Goal: Task Accomplishment & Management: Complete application form

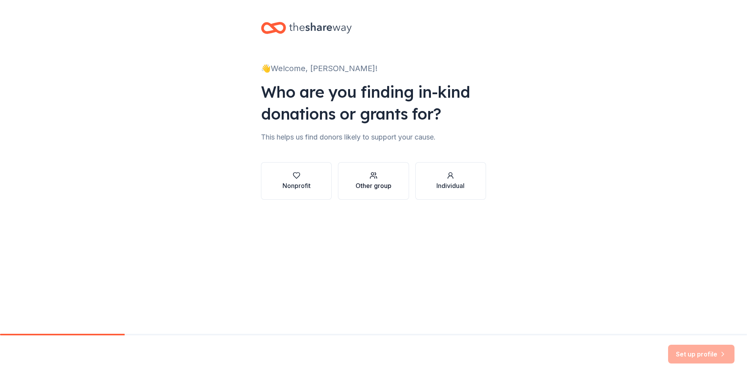
click at [389, 183] on div "Other group" at bounding box center [373, 185] width 36 height 9
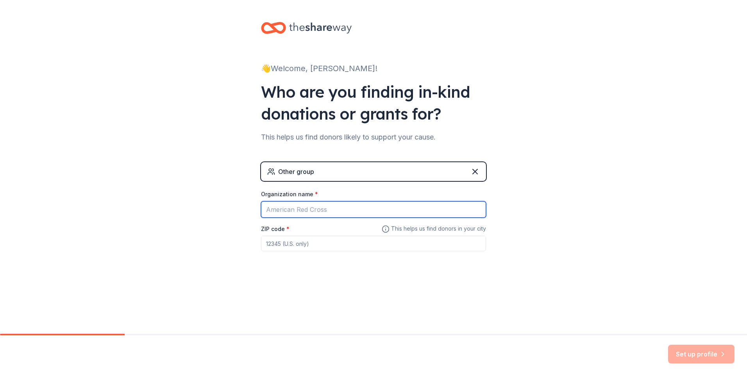
click at [328, 207] on input "Organization name *" at bounding box center [373, 209] width 225 height 16
type input "GoldStar Learning Options"
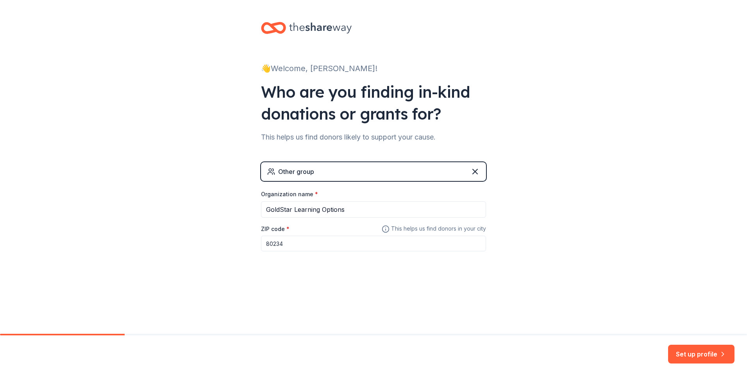
type input "80234"
click at [701, 357] on button "Set up profile" at bounding box center [701, 353] width 66 height 19
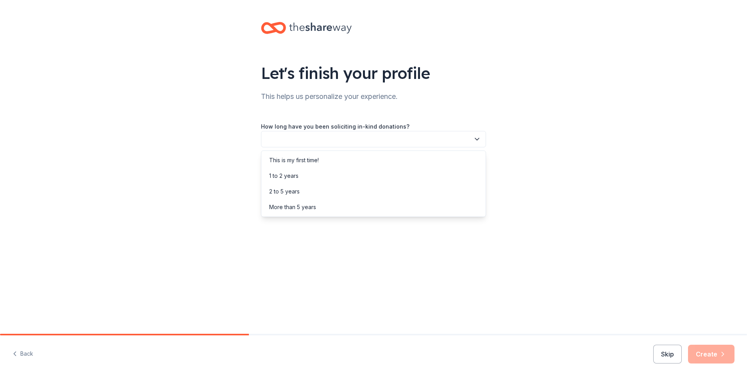
click at [473, 141] on icon "button" at bounding box center [477, 139] width 8 height 8
click at [284, 172] on div "1 to 2 years" at bounding box center [283, 175] width 29 height 9
click at [451, 174] on button "button" at bounding box center [373, 174] width 225 height 16
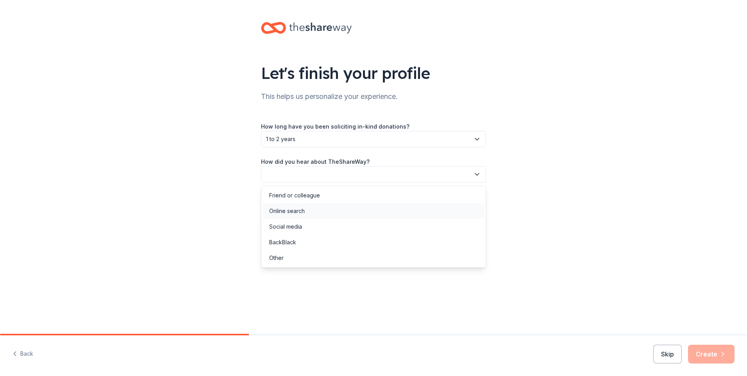
click at [308, 204] on div "Online search" at bounding box center [373, 211] width 221 height 16
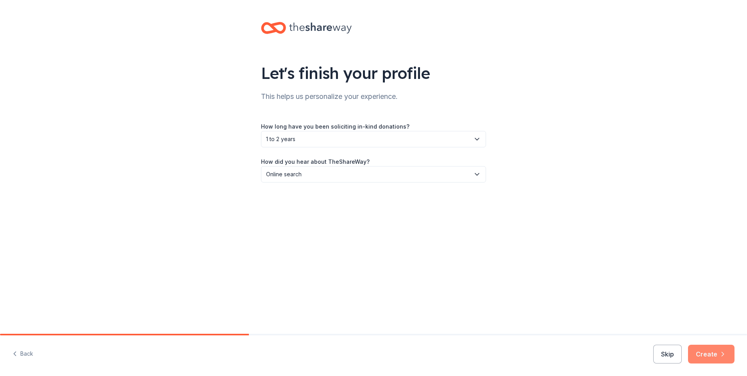
click at [709, 355] on button "Create" at bounding box center [711, 353] width 46 height 19
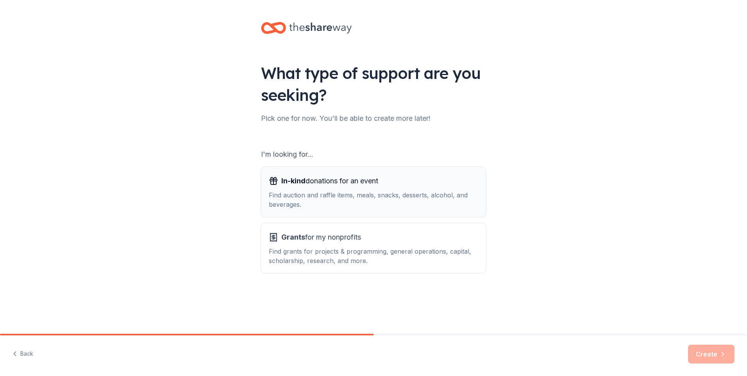
click at [401, 202] on div "Find auction and raffle items, meals, snacks, desserts, alcohol, and beverages." at bounding box center [373, 199] width 209 height 19
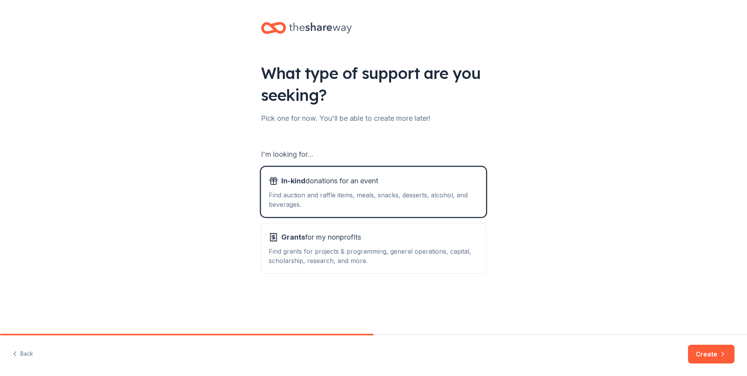
click at [403, 217] on div "I'm looking for... In-kind donations for an event Find auction and raffle items…" at bounding box center [373, 210] width 225 height 125
click at [405, 233] on div "Grants for my nonprofits" at bounding box center [373, 237] width 209 height 12
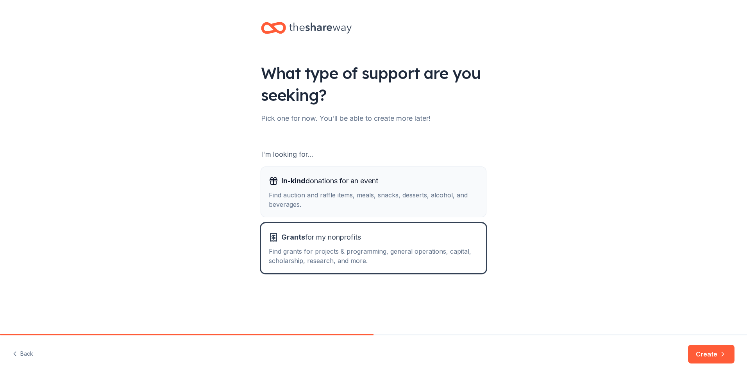
click at [409, 192] on div "Find auction and raffle items, meals, snacks, desserts, alcohol, and beverages." at bounding box center [373, 199] width 209 height 19
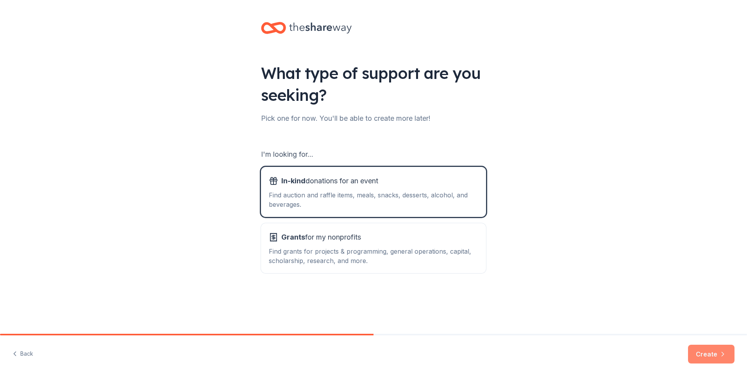
click at [715, 355] on button "Create" at bounding box center [711, 353] width 46 height 19
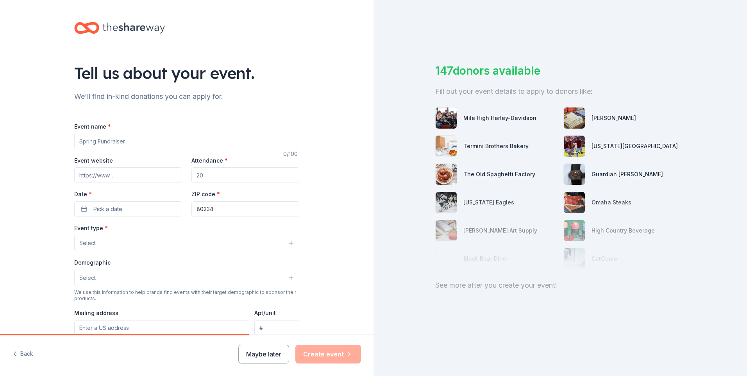
click at [148, 138] on input "Event name *" at bounding box center [186, 142] width 225 height 16
type input "Chili Con Car Show"
paste input "https://www.goldstarlearningoptions.com/events"
type input "https://www.goldstarlearningoptions.com/events"
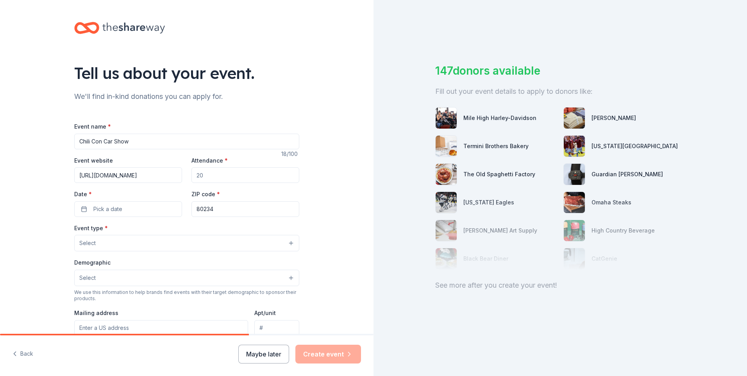
scroll to position [0, 0]
drag, startPoint x: 234, startPoint y: 174, endPoint x: 163, endPoint y: 181, distance: 71.4
click at [163, 181] on div "Event website https://www.goldstarlearningoptions.com/events Attendance * Date …" at bounding box center [186, 185] width 225 height 61
type input "150"
click at [140, 206] on button "Pick a date" at bounding box center [128, 209] width 108 height 16
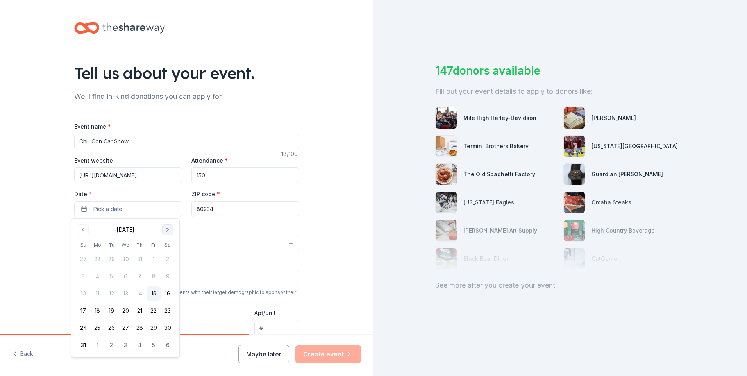
click at [168, 232] on button "Go to next month" at bounding box center [167, 229] width 11 height 11
click at [166, 291] on button "20" at bounding box center [167, 293] width 14 height 14
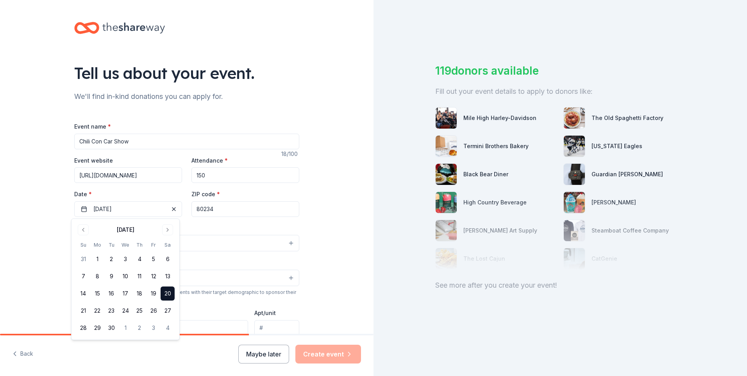
click at [207, 219] on div "Event name * Chili Con Car Show 18 /100 Event website https://www.goldstarlearn…" at bounding box center [186, 301] width 225 height 361
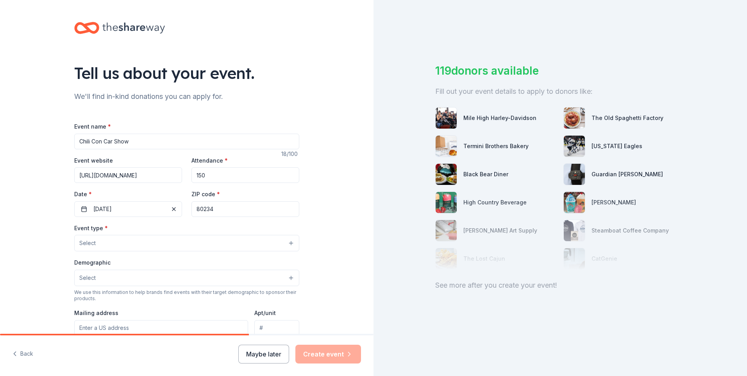
click at [242, 242] on button "Select" at bounding box center [186, 243] width 225 height 16
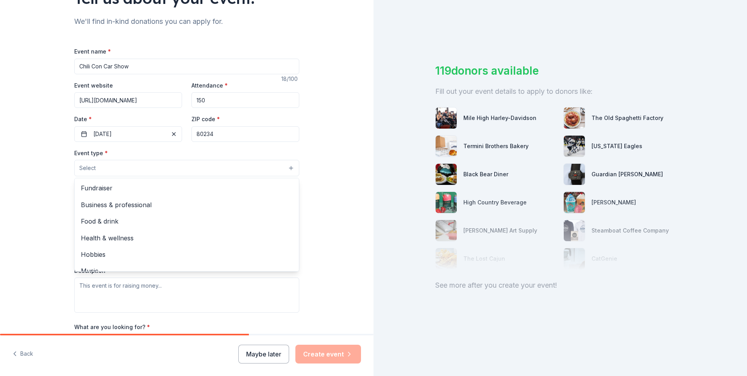
scroll to position [78, 0]
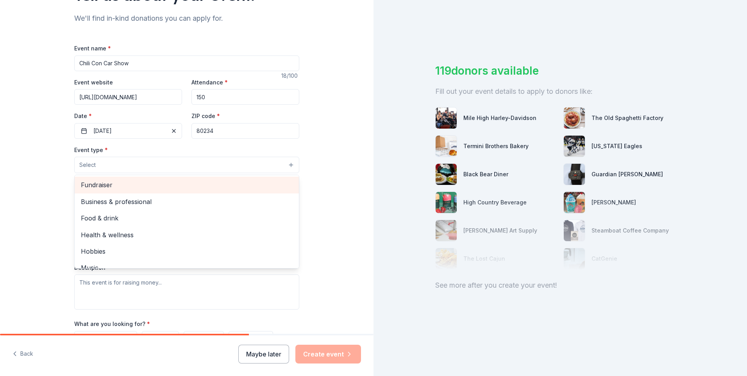
click at [107, 185] on span "Fundraiser" at bounding box center [187, 185] width 212 height 10
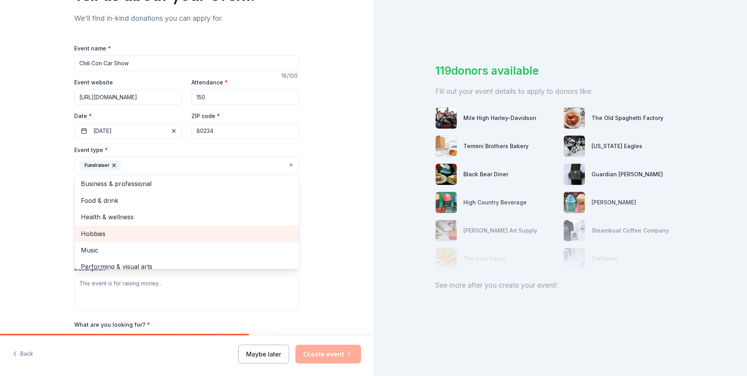
scroll to position [0, 0]
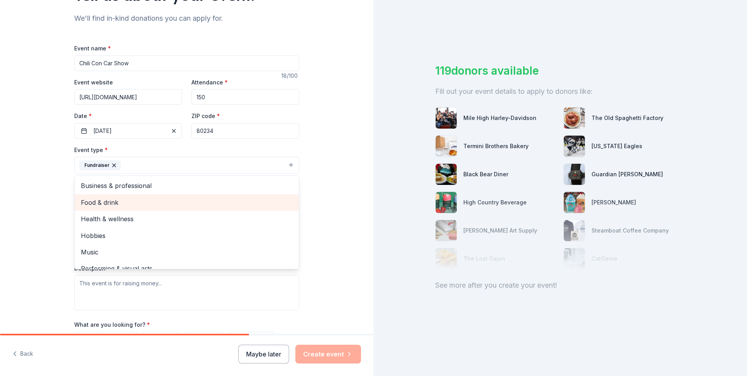
click at [109, 196] on div "Food & drink" at bounding box center [187, 202] width 224 height 16
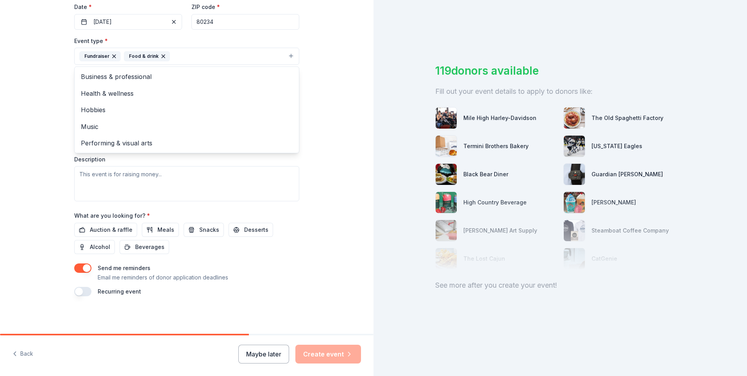
scroll to position [109, 0]
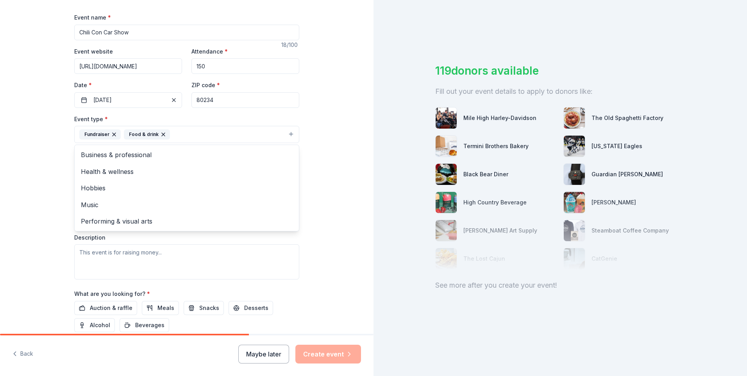
click at [321, 164] on div "Tell us about your event. We'll find in-kind donations you can apply for. Event…" at bounding box center [186, 151] width 373 height 520
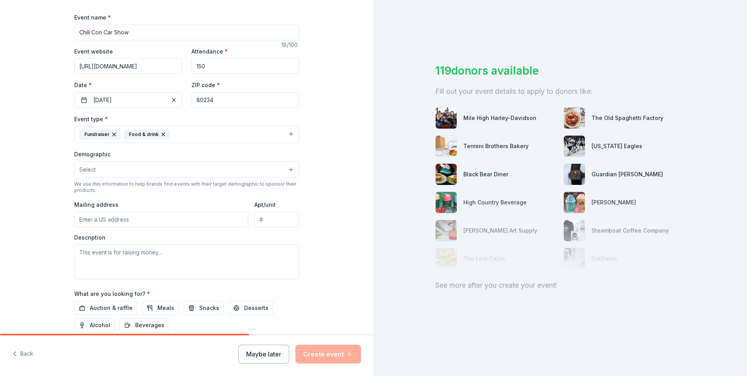
click at [167, 169] on button "Select" at bounding box center [186, 169] width 225 height 16
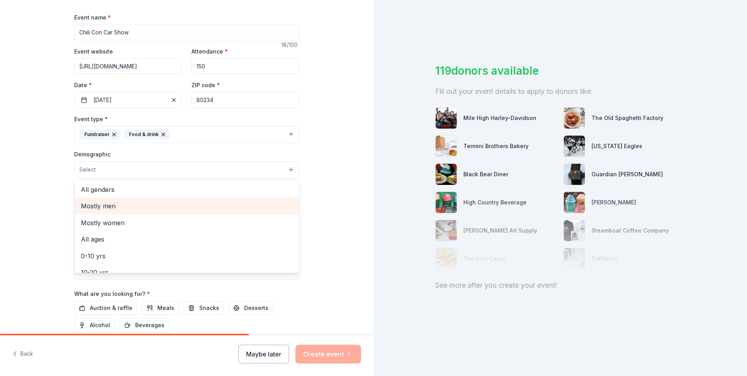
click at [119, 200] on div "Mostly men" at bounding box center [187, 206] width 224 height 16
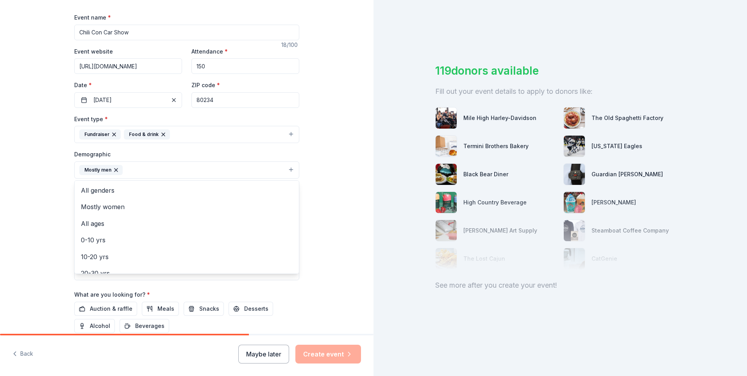
click at [109, 168] on div "Mostly men" at bounding box center [100, 170] width 43 height 10
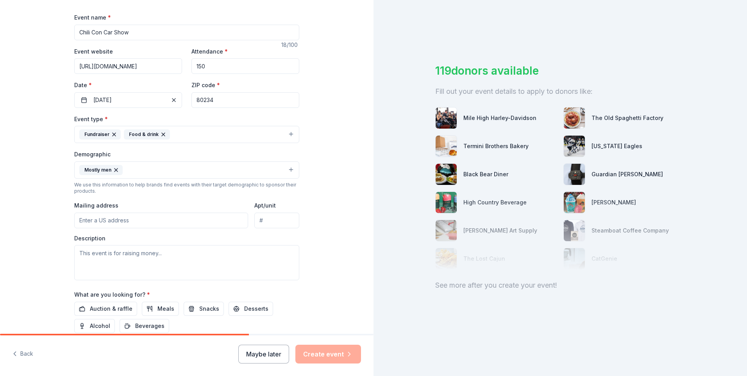
click at [114, 169] on icon "button" at bounding box center [115, 169] width 3 height 3
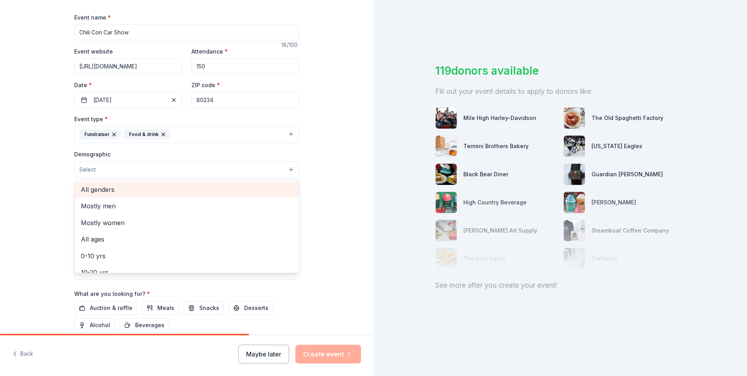
click at [130, 192] on span "All genders" at bounding box center [187, 189] width 212 height 10
click at [302, 192] on div "Tell us about your event. We'll find in-kind donations you can apply for. Event…" at bounding box center [187, 151] width 250 height 521
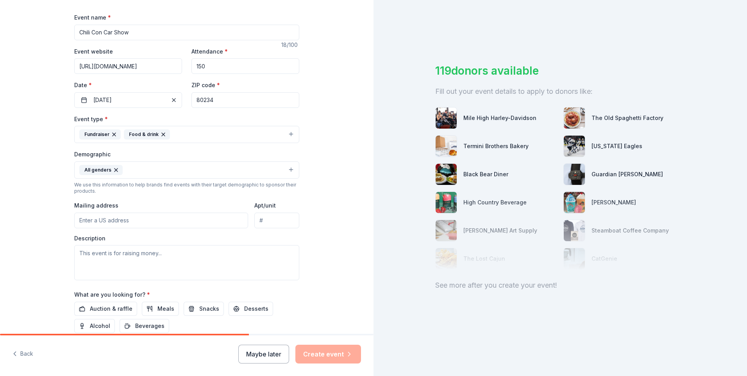
click at [142, 218] on input "Mailing address" at bounding box center [161, 220] width 174 height 16
click at [133, 258] on textarea at bounding box center [186, 262] width 225 height 35
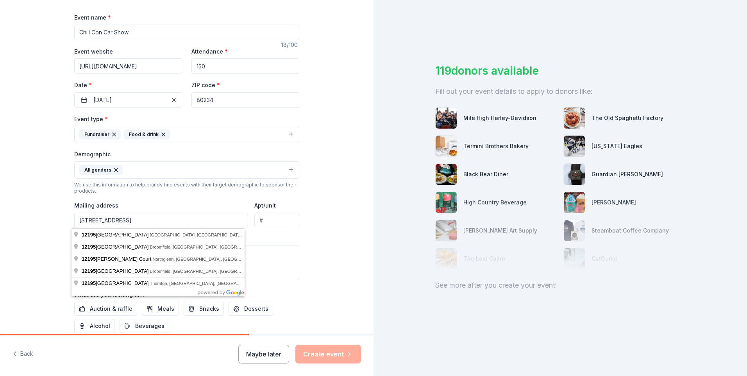
click at [151, 219] on input "12195 N Mariposa St" at bounding box center [161, 220] width 174 height 16
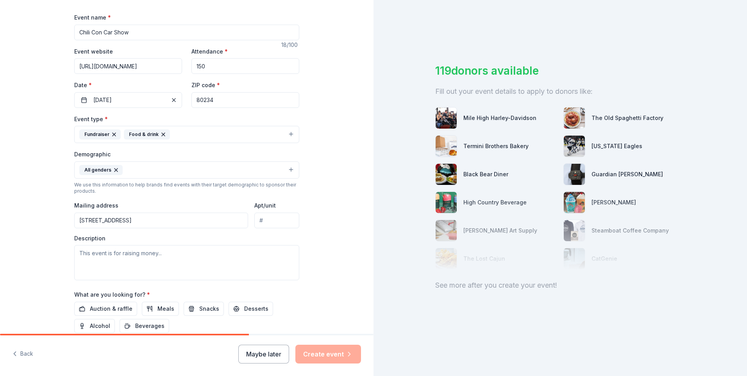
type input "12195 North Mariposa Street, Westminster, CO, 80234"
click at [174, 256] on textarea at bounding box center [186, 262] width 225 height 35
click at [139, 262] on textarea at bounding box center [186, 262] width 225 height 35
paste textarea "Dear Potential Sponsor, We hope that this letter finds you well! You are receiv…"
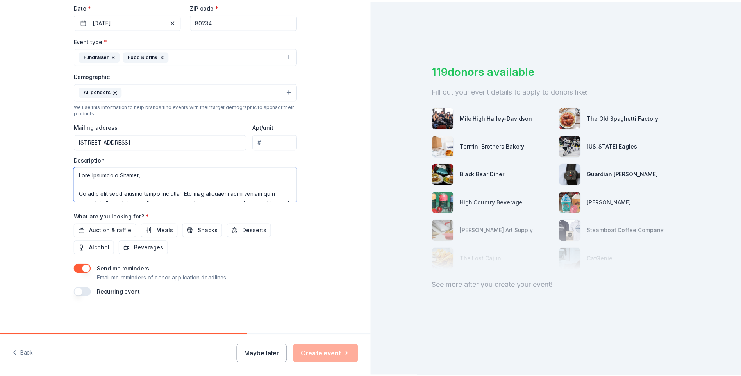
scroll to position [188, 0]
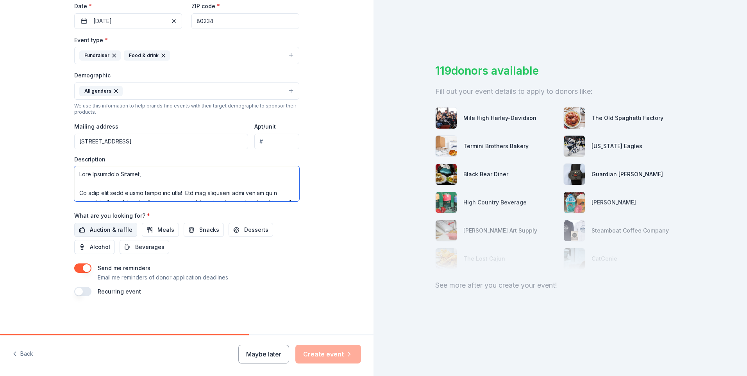
type textarea "Dear Potential Sponsor, We hope that this letter finds you well! You are receiv…"
click at [119, 226] on span "Auction & raffle" at bounding box center [111, 229] width 43 height 9
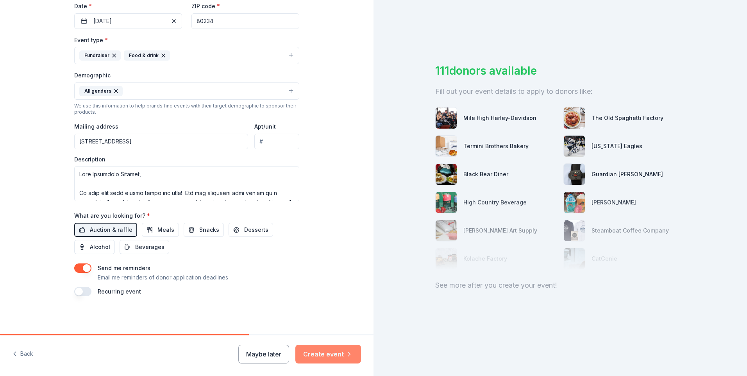
click at [337, 358] on button "Create event" at bounding box center [328, 353] width 66 height 19
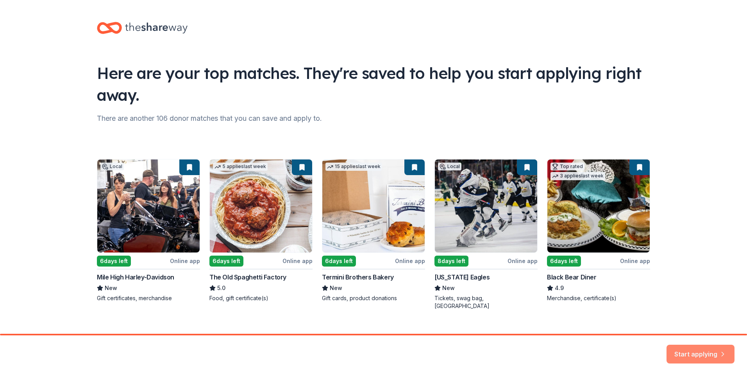
click at [707, 355] on button "Start applying" at bounding box center [700, 349] width 68 height 19
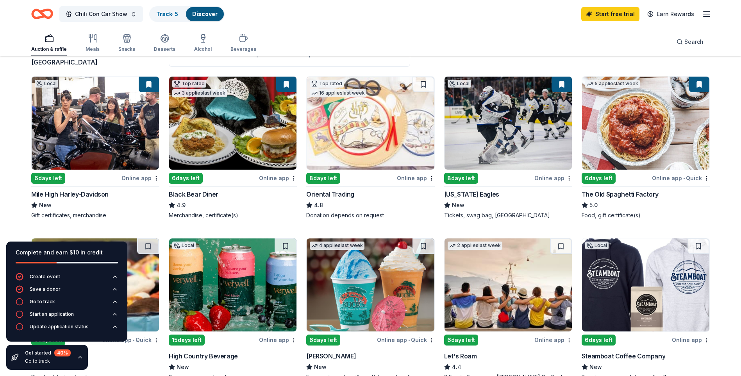
scroll to position [78, 0]
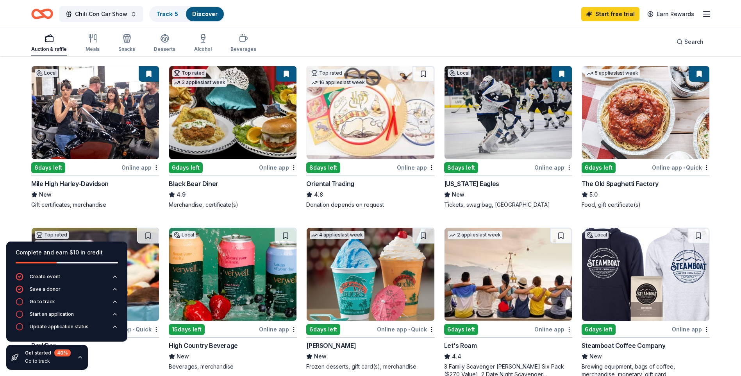
click at [48, 165] on div "6 days left" at bounding box center [48, 167] width 34 height 11
click at [182, 169] on div "6 days left" at bounding box center [186, 167] width 34 height 11
click at [633, 143] on img at bounding box center [645, 112] width 127 height 93
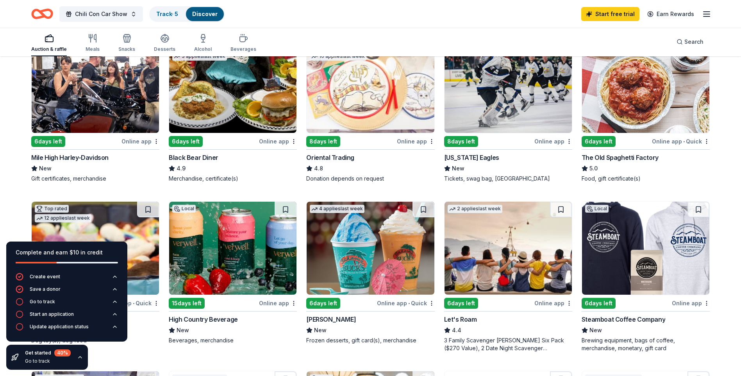
scroll to position [117, 0]
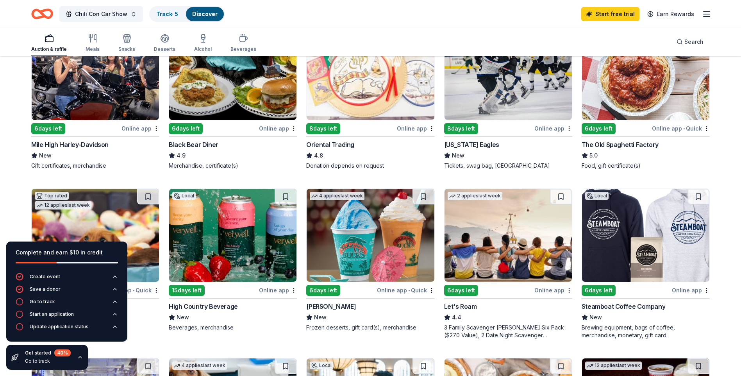
click at [459, 129] on div "8 days left" at bounding box center [461, 128] width 34 height 11
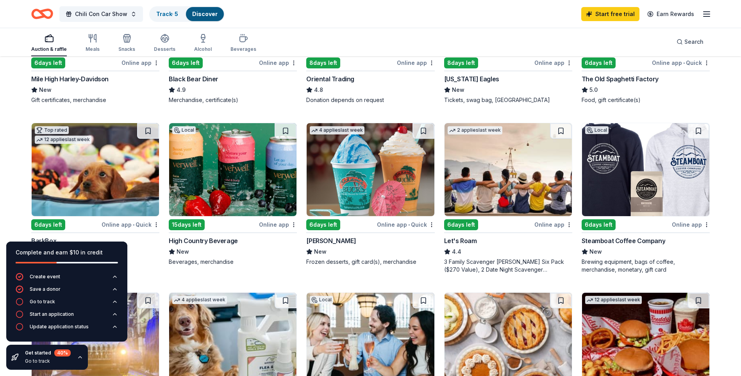
scroll to position [234, 0]
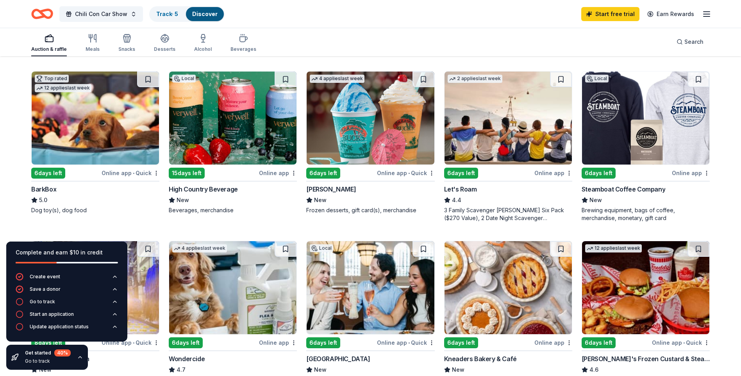
click at [40, 187] on div "BarkBox" at bounding box center [43, 188] width 25 height 9
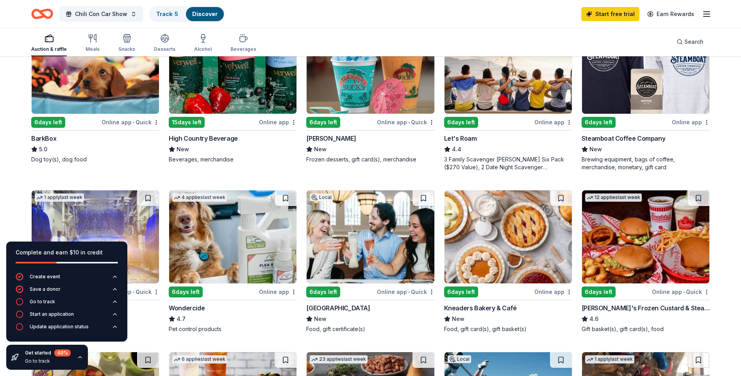
scroll to position [273, 0]
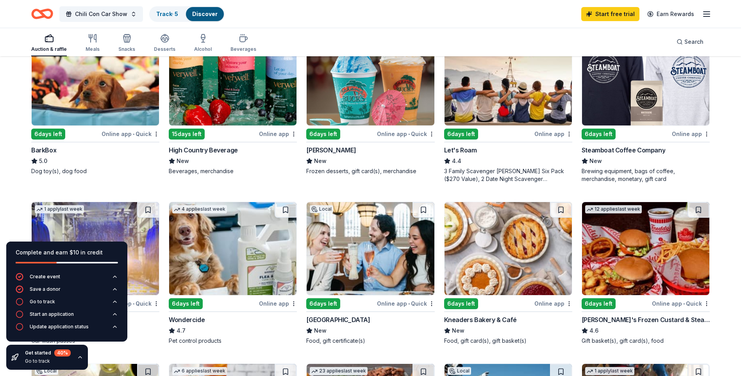
click at [513, 96] on img at bounding box center [507, 78] width 127 height 93
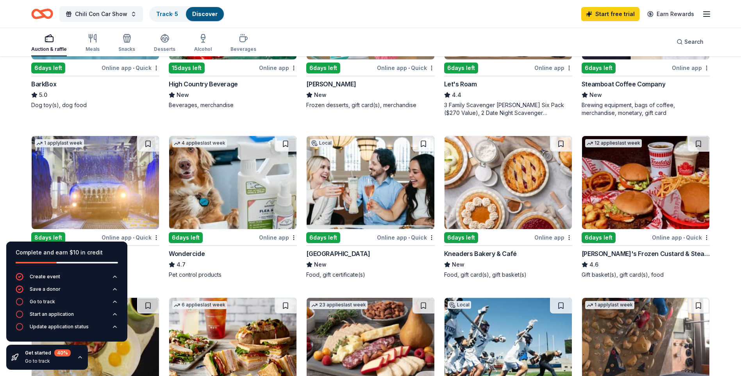
scroll to position [351, 0]
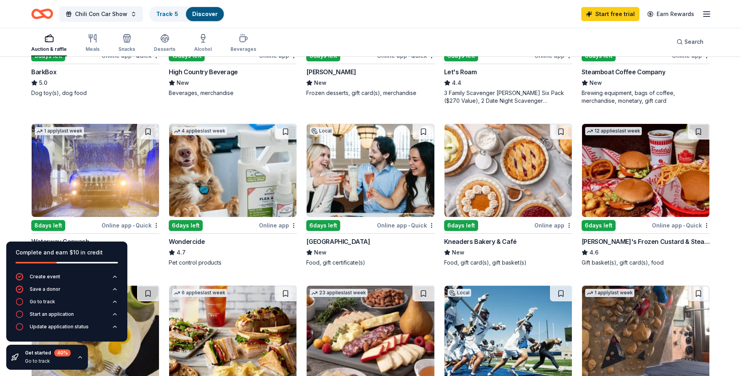
click at [667, 204] on img at bounding box center [645, 170] width 127 height 93
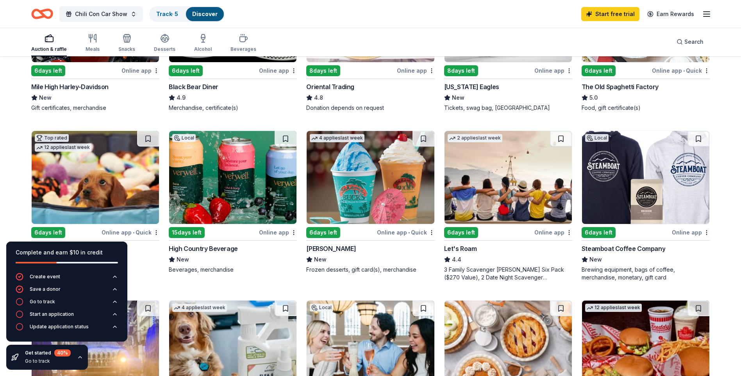
scroll to position [117, 0]
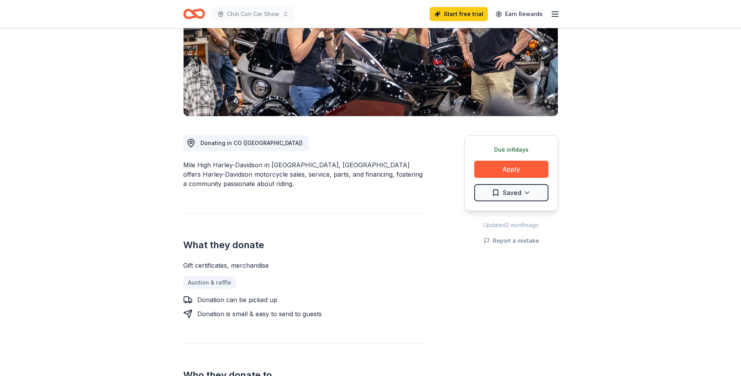
scroll to position [117, 0]
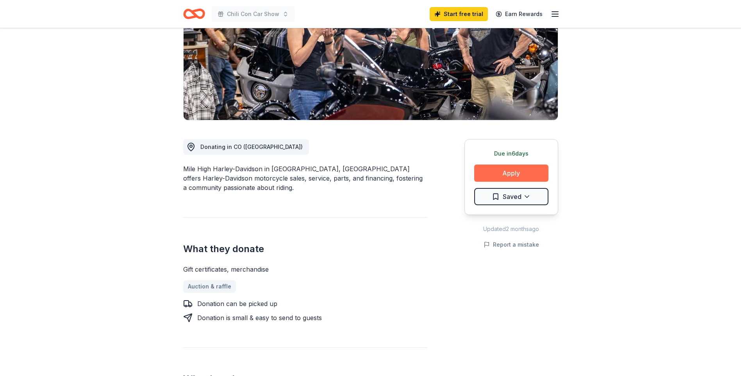
click at [512, 174] on button "Apply" at bounding box center [511, 172] width 74 height 17
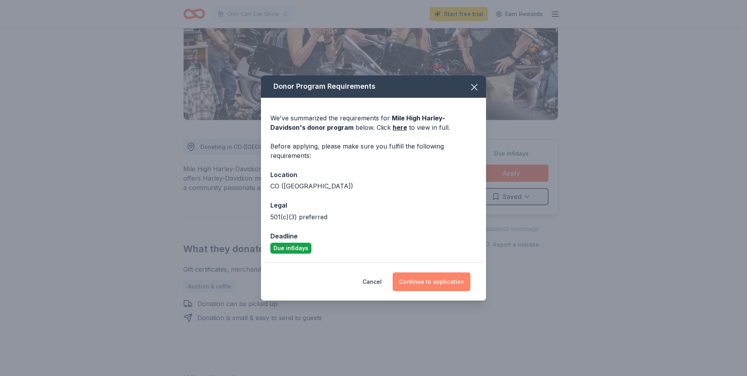
click at [445, 280] on button "Continue to application" at bounding box center [431, 281] width 78 height 19
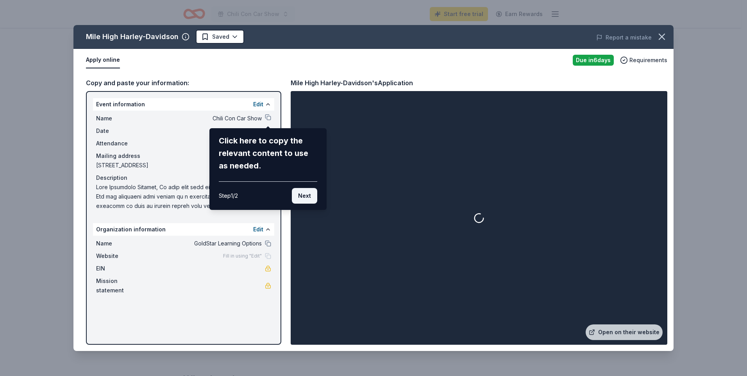
click at [303, 195] on button "Next" at bounding box center [304, 196] width 25 height 16
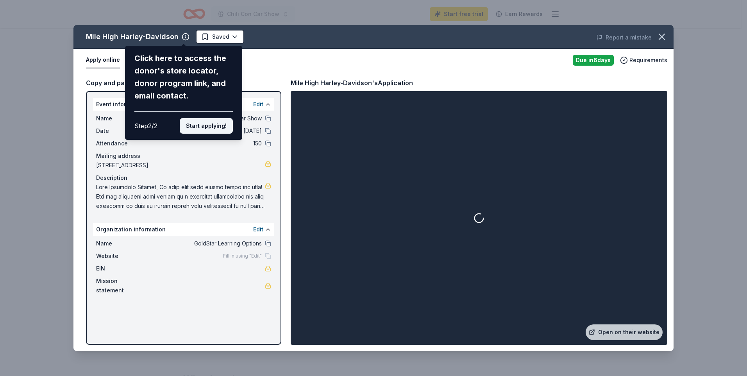
click at [198, 126] on button "Start applying!" at bounding box center [206, 126] width 53 height 16
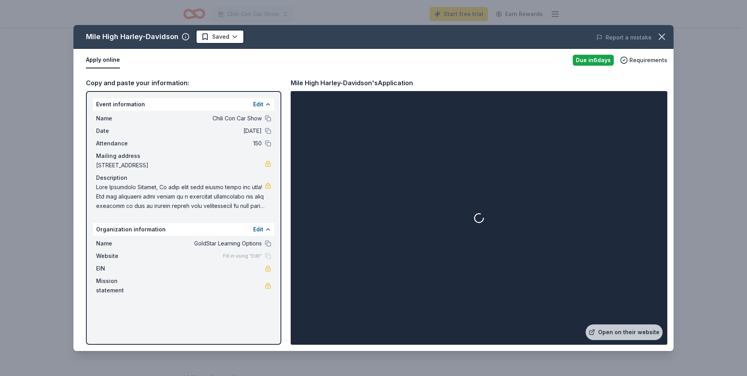
click at [266, 256] on div "Fill in using "Edit"" at bounding box center [247, 256] width 48 height 6
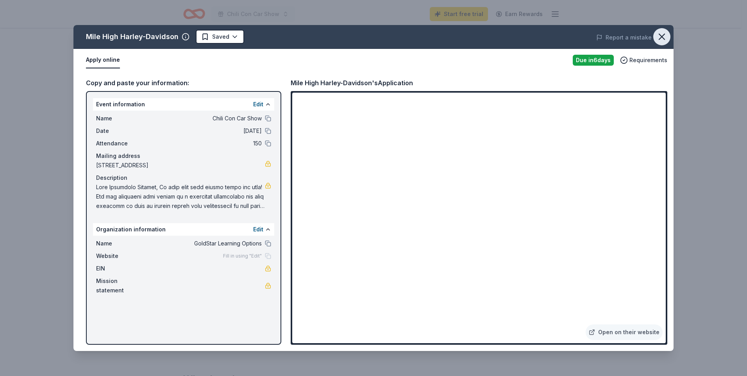
click at [665, 36] on icon "button" at bounding box center [661, 36] width 11 height 11
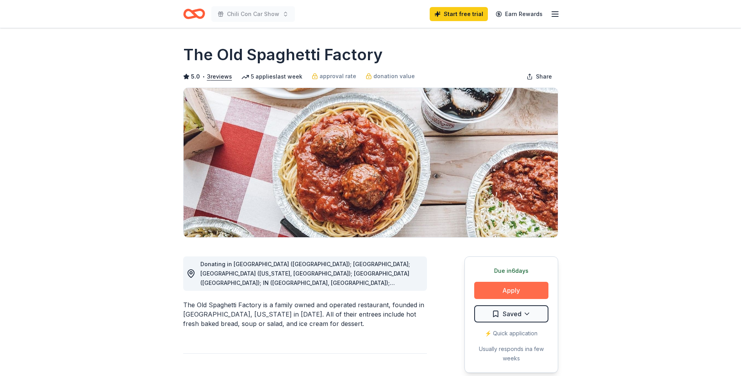
click at [526, 290] on button "Apply" at bounding box center [511, 290] width 74 height 17
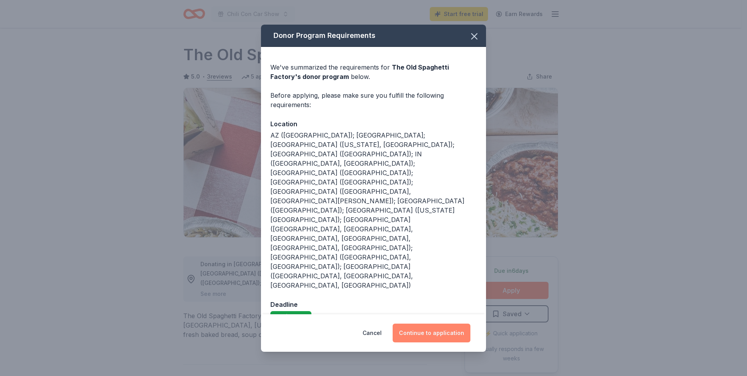
click at [426, 323] on button "Continue to application" at bounding box center [431, 332] width 78 height 19
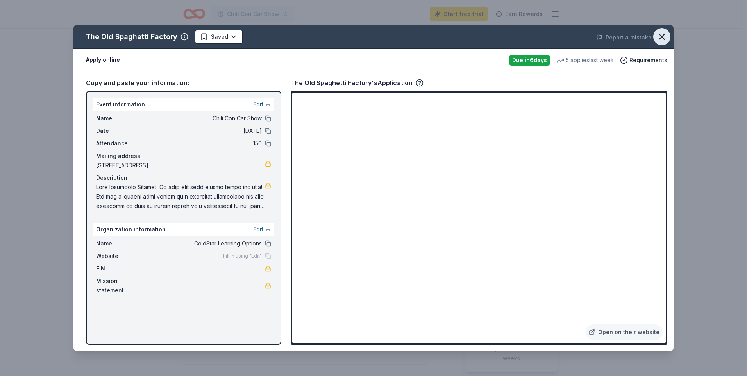
click at [661, 38] on icon "button" at bounding box center [661, 36] width 11 height 11
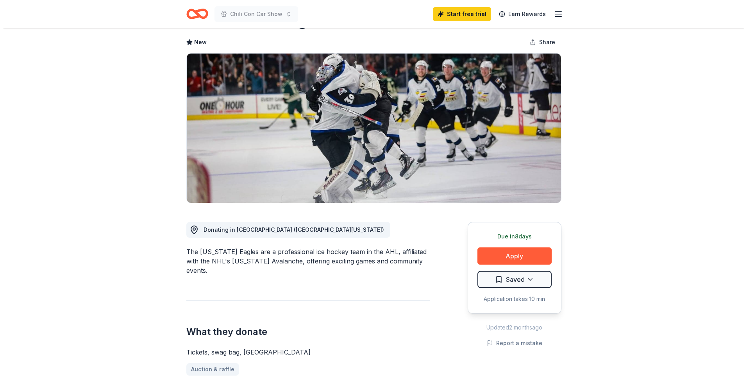
scroll to position [39, 0]
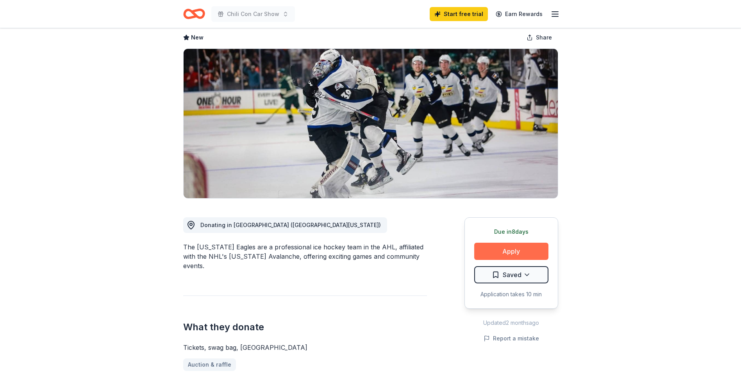
click at [515, 255] on button "Apply" at bounding box center [511, 250] width 74 height 17
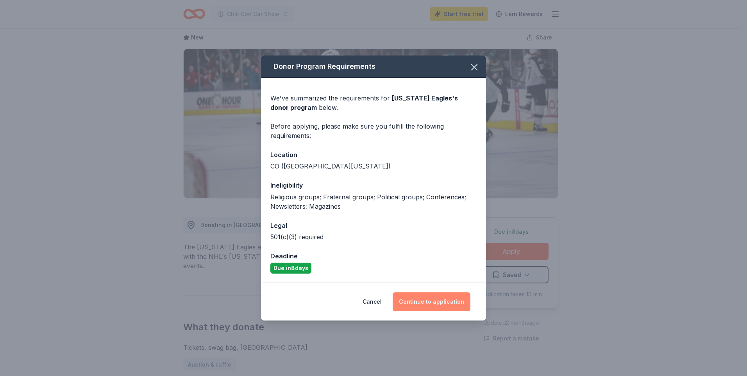
click at [428, 300] on button "Continue to application" at bounding box center [431, 301] width 78 height 19
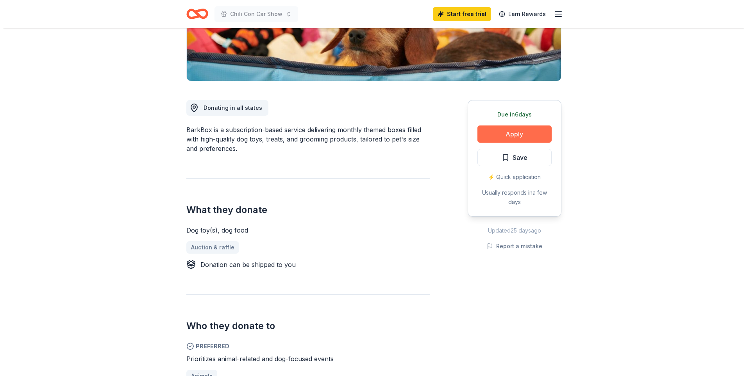
scroll to position [156, 0]
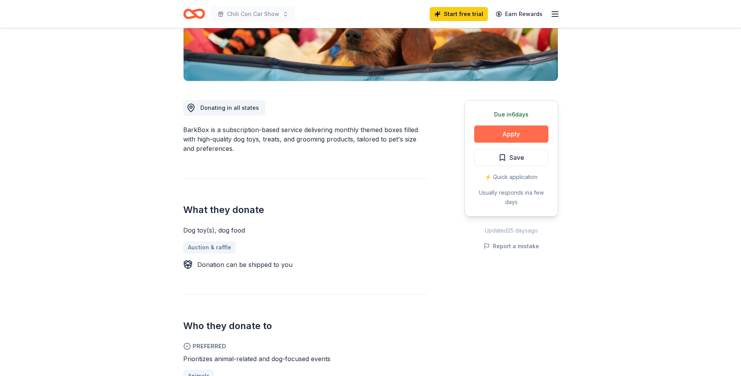
click at [522, 139] on button "Apply" at bounding box center [511, 133] width 74 height 17
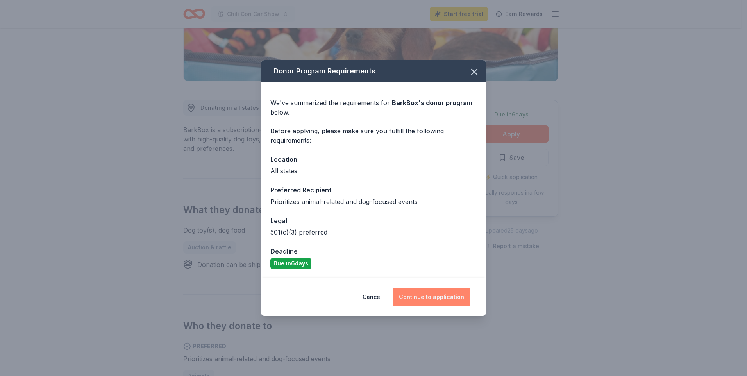
click at [438, 293] on button "Continue to application" at bounding box center [431, 296] width 78 height 19
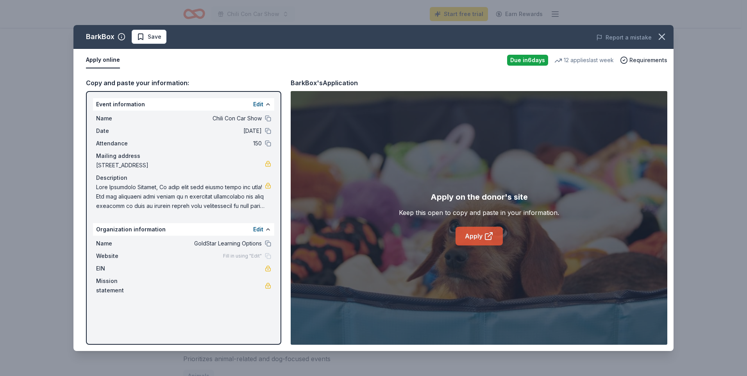
click at [488, 239] on icon at bounding box center [488, 236] width 6 height 6
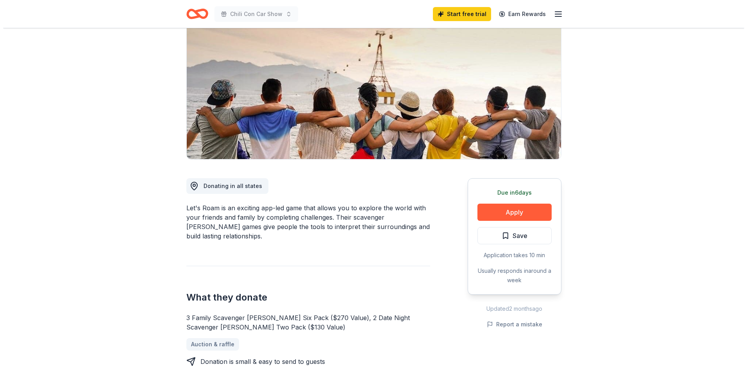
scroll to position [78, 0]
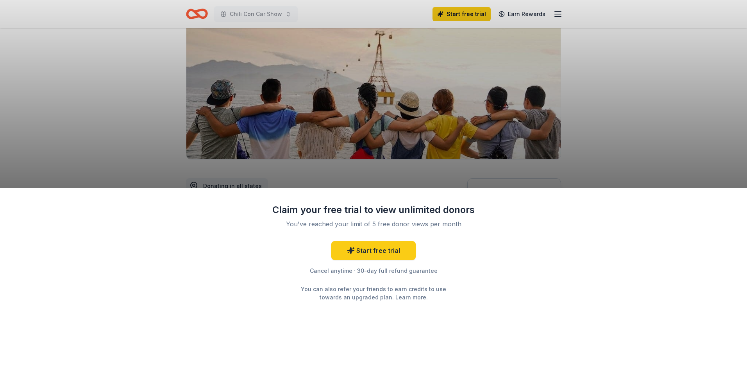
click at [638, 150] on div "Claim your free trial to view unlimited donors You've reached your limit of 5 f…" at bounding box center [373, 188] width 747 height 376
click at [685, 138] on div "Claim your free trial to view unlimited donors You've reached your limit of 5 f…" at bounding box center [373, 188] width 747 height 376
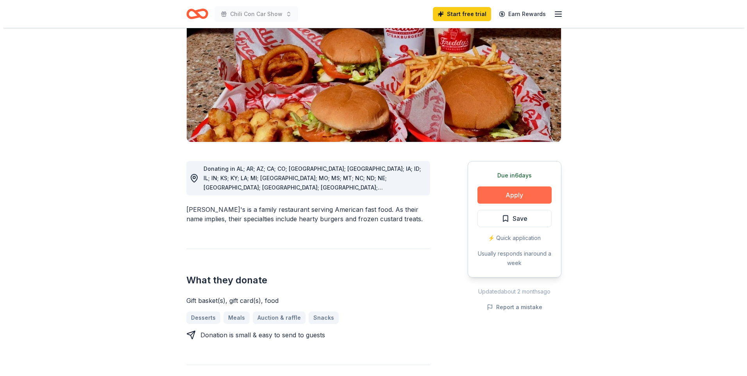
scroll to position [117, 0]
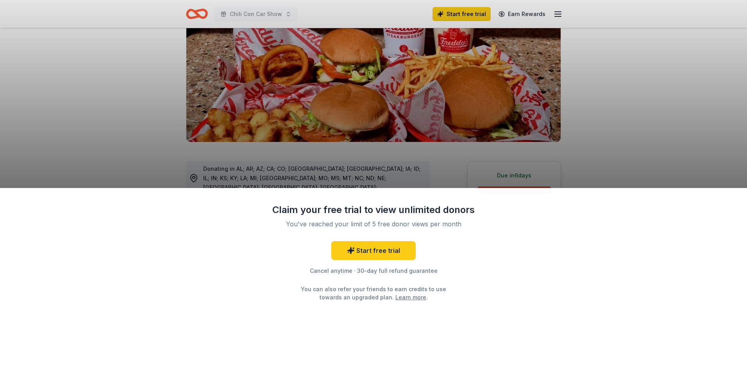
click at [522, 168] on div "Claim your free trial to view unlimited donors You've reached your limit of 5 f…" at bounding box center [373, 188] width 747 height 376
click at [383, 249] on link "Start free trial" at bounding box center [373, 250] width 84 height 19
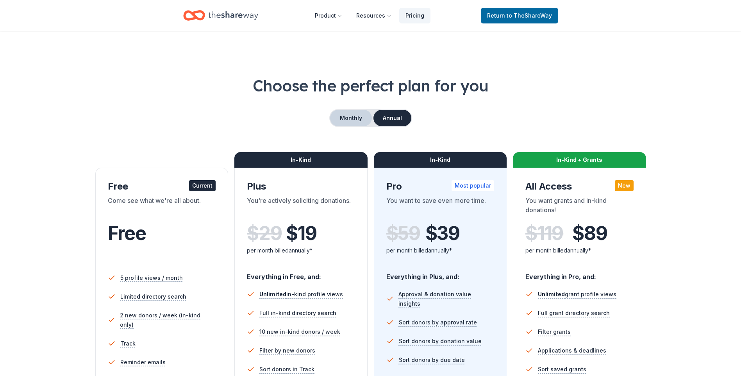
click at [360, 113] on button "Monthly" at bounding box center [351, 118] width 42 height 16
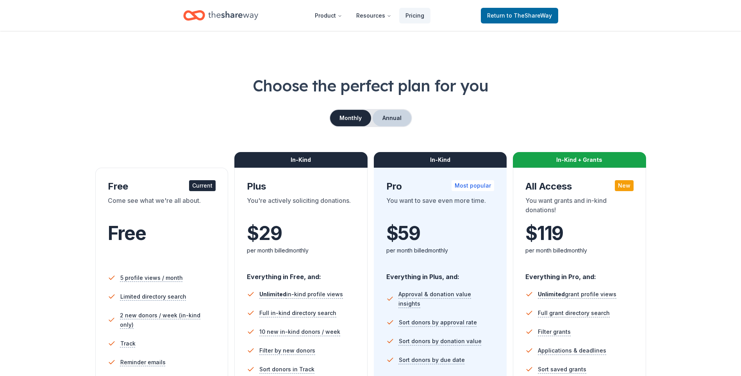
click at [393, 117] on button "Annual" at bounding box center [391, 118] width 39 height 16
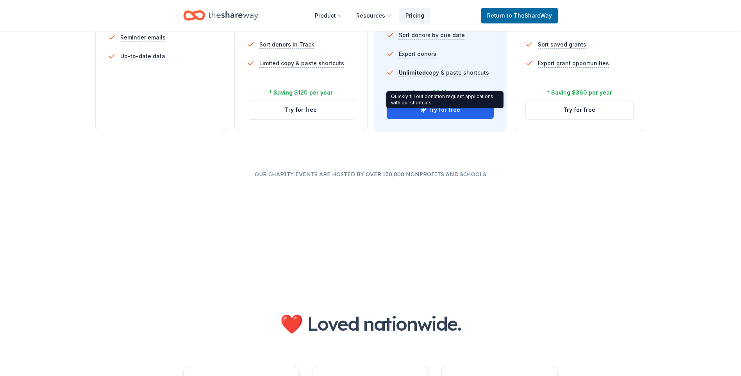
scroll to position [273, 0]
